Goal: Task Accomplishment & Management: Manage account settings

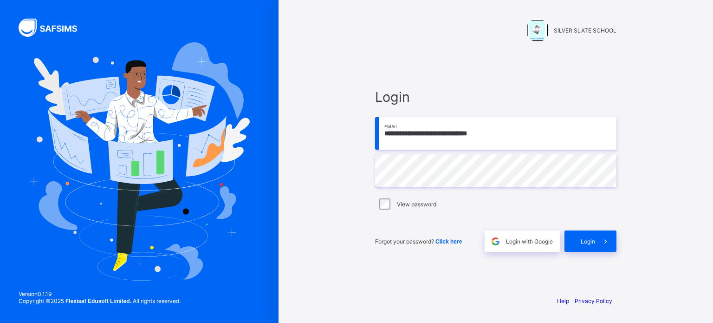
click at [438, 130] on input "**********" at bounding box center [495, 133] width 241 height 33
type input "**********"
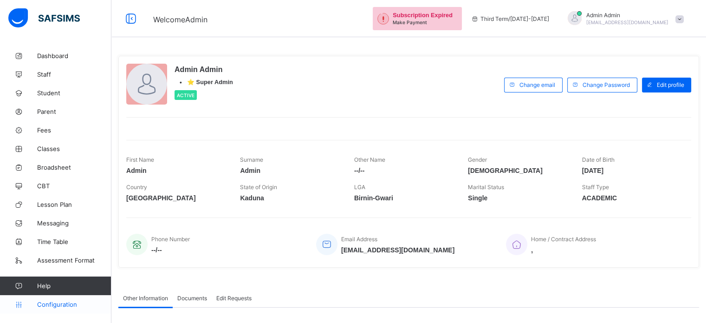
click at [54, 307] on span "Configuration" at bounding box center [74, 303] width 74 height 7
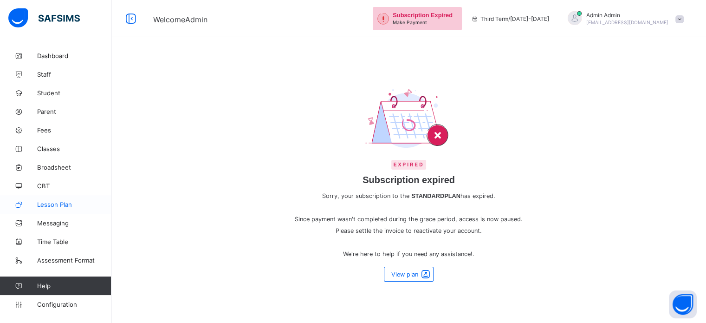
click at [52, 207] on span "Lesson Plan" at bounding box center [74, 204] width 74 height 7
click at [54, 167] on span "Broadsheet" at bounding box center [74, 166] width 74 height 7
click at [50, 128] on span "Fees" at bounding box center [74, 129] width 74 height 7
click at [46, 148] on span "Classes" at bounding box center [74, 148] width 74 height 7
click at [53, 167] on span "Broadsheet" at bounding box center [74, 166] width 74 height 7
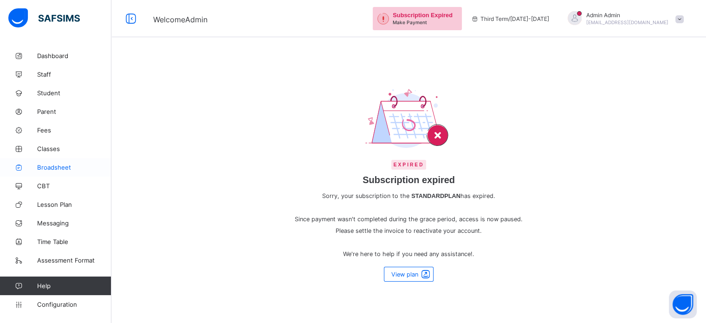
click at [54, 170] on link "Broadsheet" at bounding box center [55, 167] width 111 height 19
click at [59, 115] on span "Parent" at bounding box center [74, 111] width 74 height 7
click at [54, 72] on span "Staff" at bounding box center [74, 74] width 74 height 7
click at [68, 64] on link "Dashboard" at bounding box center [55, 55] width 111 height 19
click at [72, 113] on span "Parent" at bounding box center [74, 111] width 74 height 7
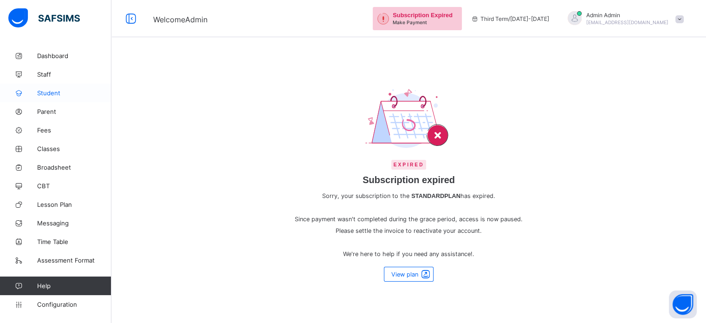
click at [50, 94] on span "Student" at bounding box center [74, 92] width 74 height 7
drag, startPoint x: 46, startPoint y: 114, endPoint x: 58, endPoint y: 137, distance: 25.5
click at [46, 115] on link "Parent" at bounding box center [55, 111] width 111 height 19
click at [58, 97] on link "Student" at bounding box center [55, 93] width 111 height 19
click at [54, 77] on span "Staff" at bounding box center [74, 74] width 74 height 7
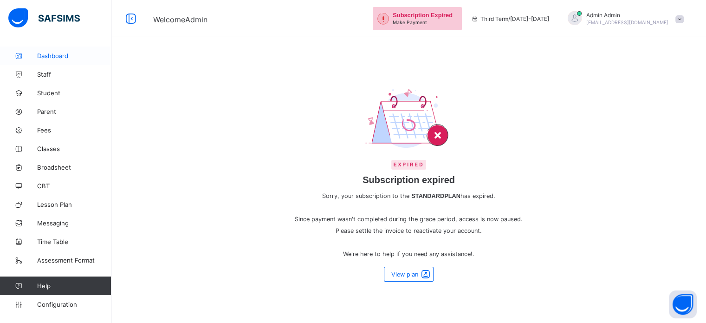
click at [68, 61] on link "Dashboard" at bounding box center [55, 55] width 111 height 19
click at [51, 76] on span "Staff" at bounding box center [74, 74] width 74 height 7
click at [46, 95] on span "Student" at bounding box center [74, 92] width 74 height 7
click at [49, 111] on span "Parent" at bounding box center [74, 111] width 74 height 7
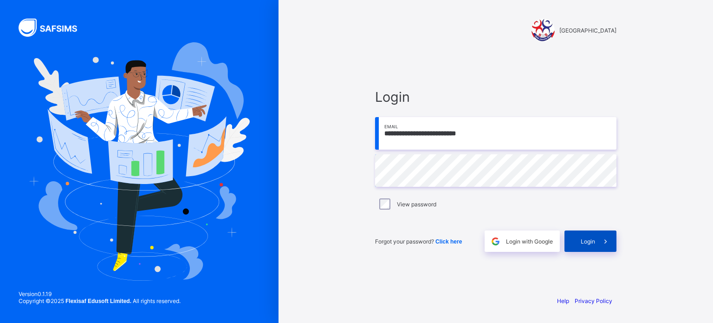
click at [587, 247] on div "Login" at bounding box center [591, 240] width 52 height 21
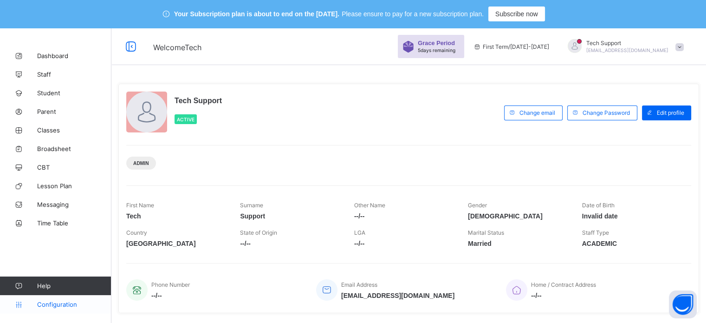
click at [47, 307] on span "Configuration" at bounding box center [74, 303] width 74 height 7
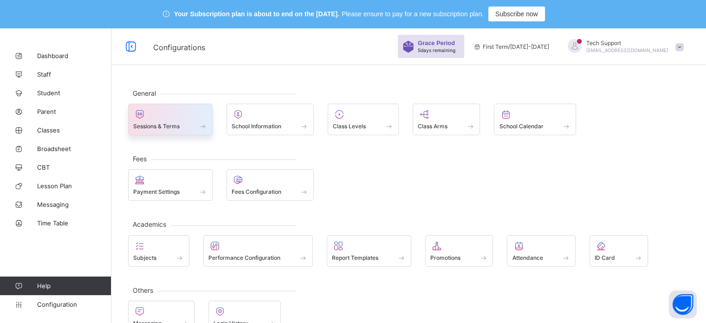
click at [172, 121] on span at bounding box center [170, 121] width 74 height 2
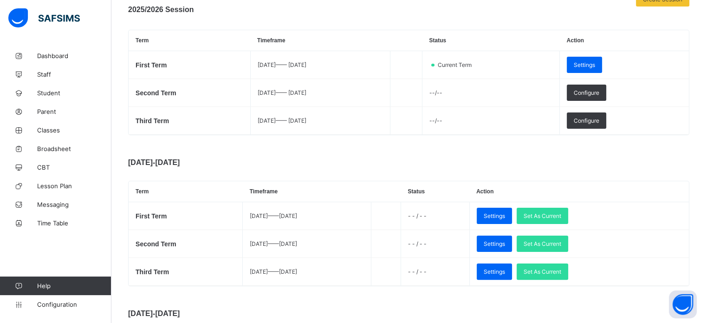
scroll to position [186, 0]
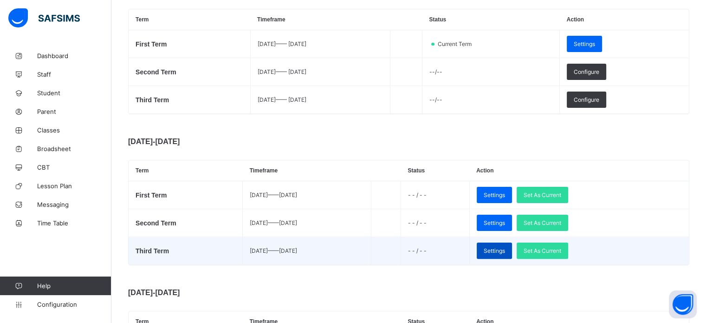
click at [505, 250] on span "Settings" at bounding box center [494, 250] width 21 height 7
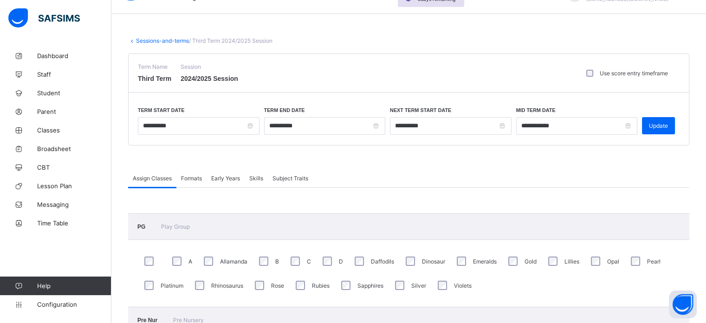
scroll to position [46, 0]
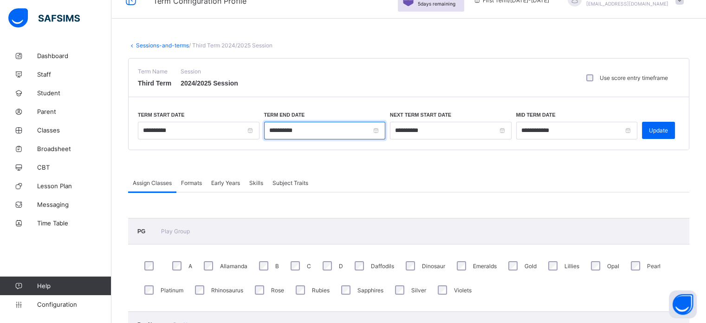
click at [306, 128] on input "**********" at bounding box center [325, 131] width 122 height 18
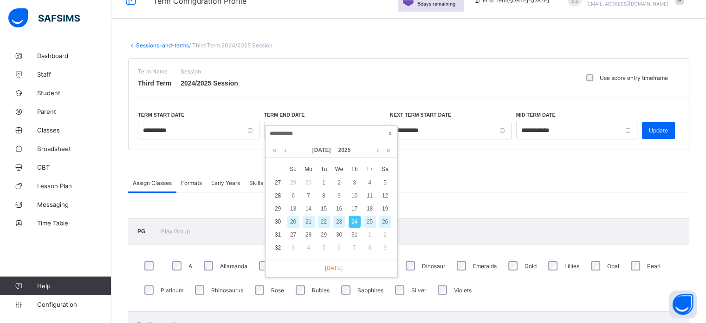
click at [390, 133] on span at bounding box center [389, 133] width 9 height 9
type input "**********"
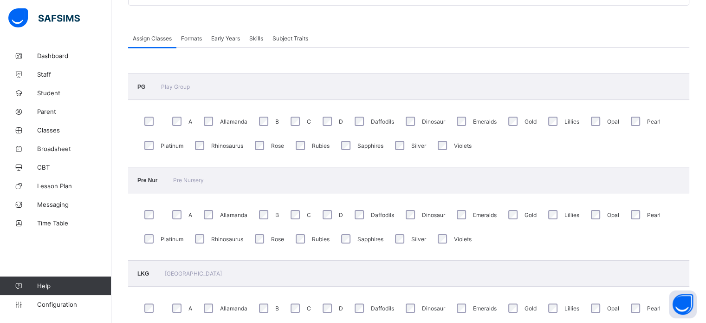
scroll to position [93, 0]
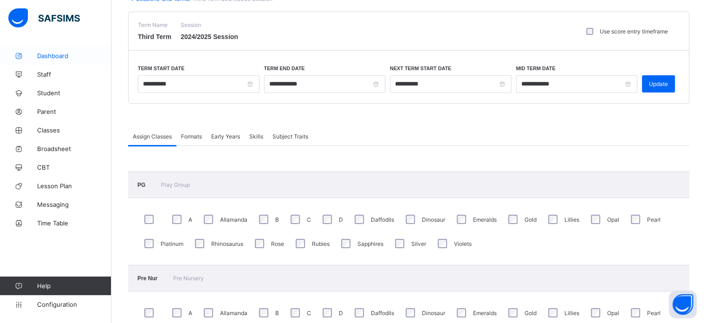
click at [53, 56] on span "Dashboard" at bounding box center [74, 55] width 74 height 7
